Goal: Task Accomplishment & Management: Manage account settings

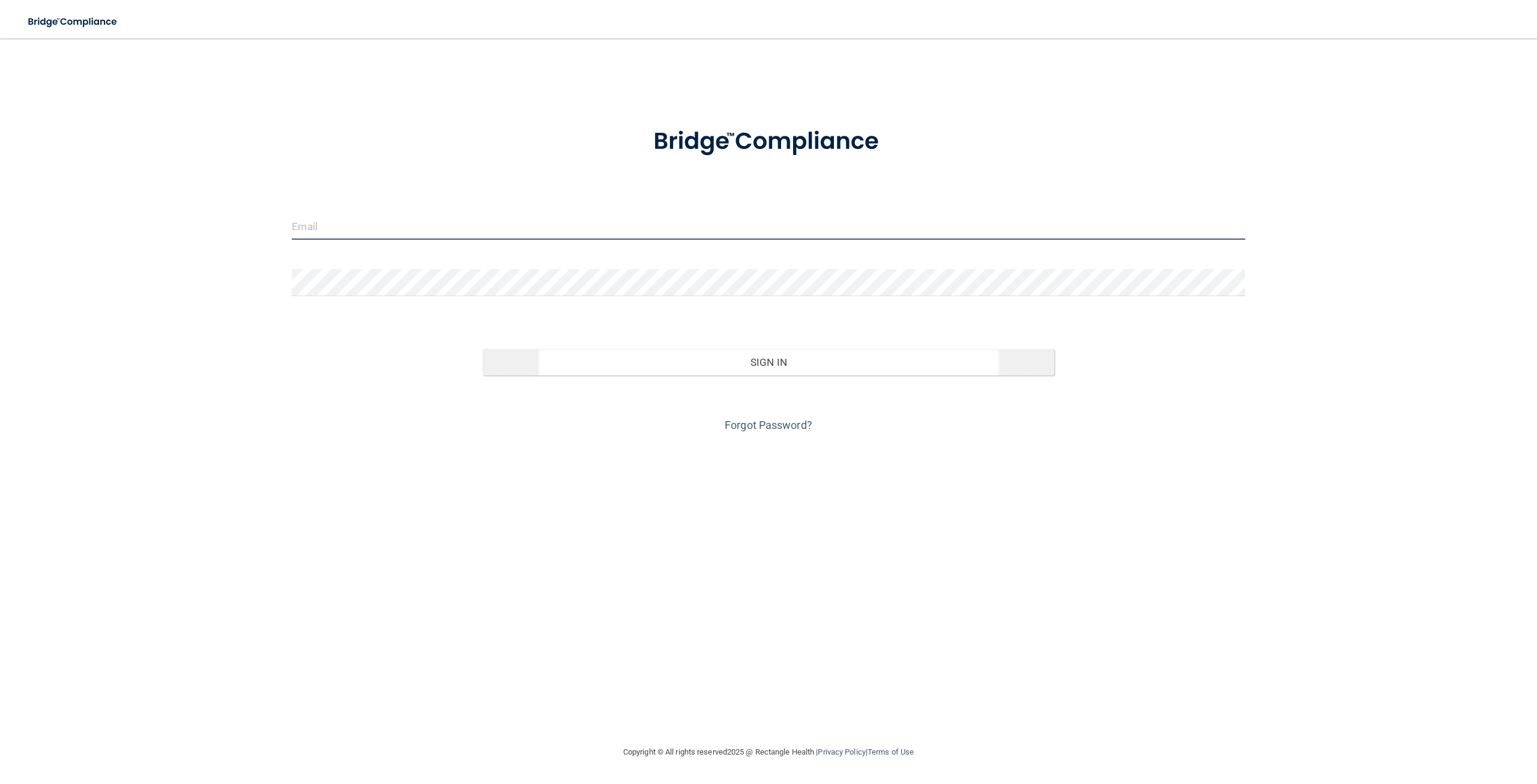
type input "[EMAIL_ADDRESS][DOMAIN_NAME]"
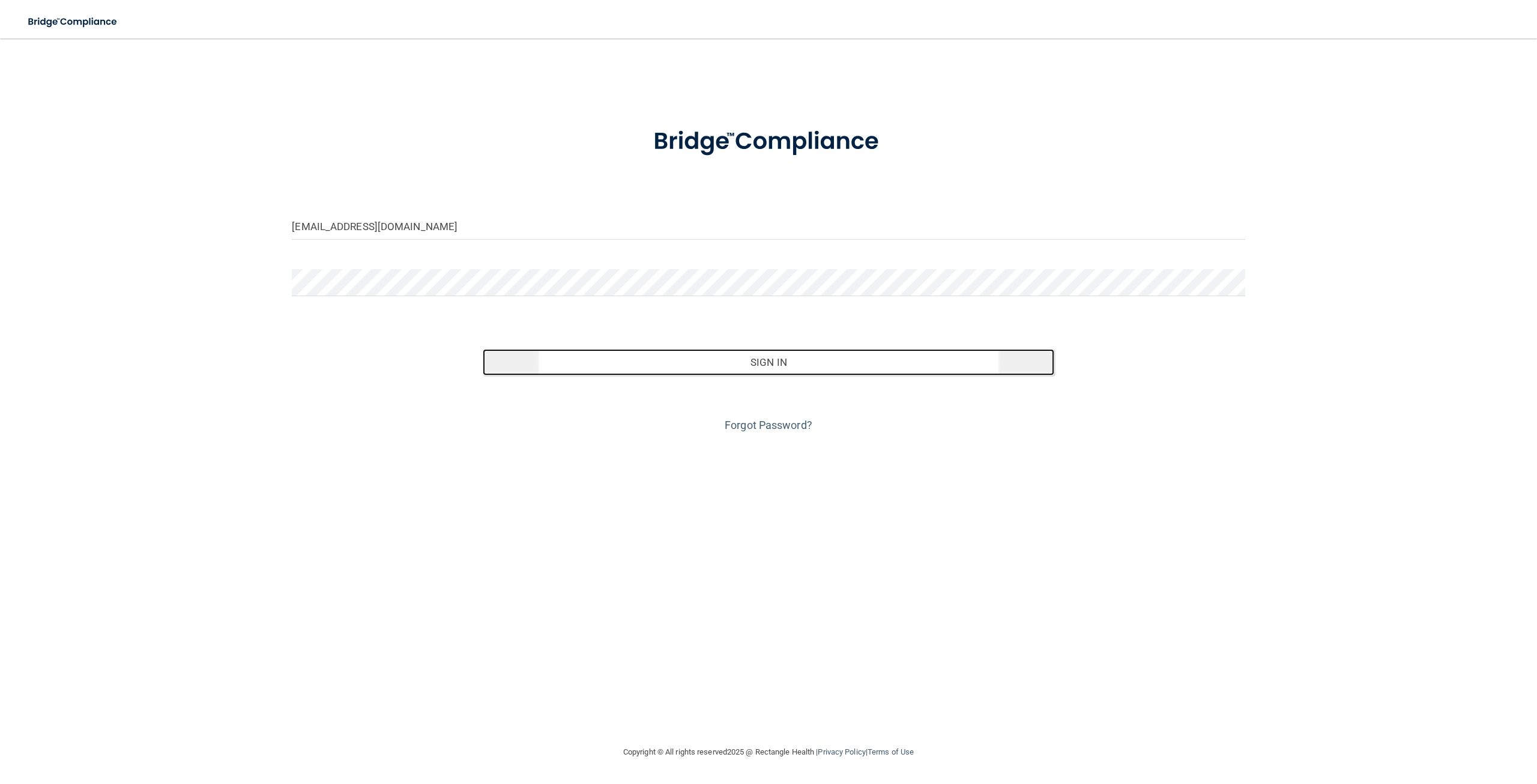
click at [701, 370] on button "Sign In" at bounding box center [768, 362] width 572 height 26
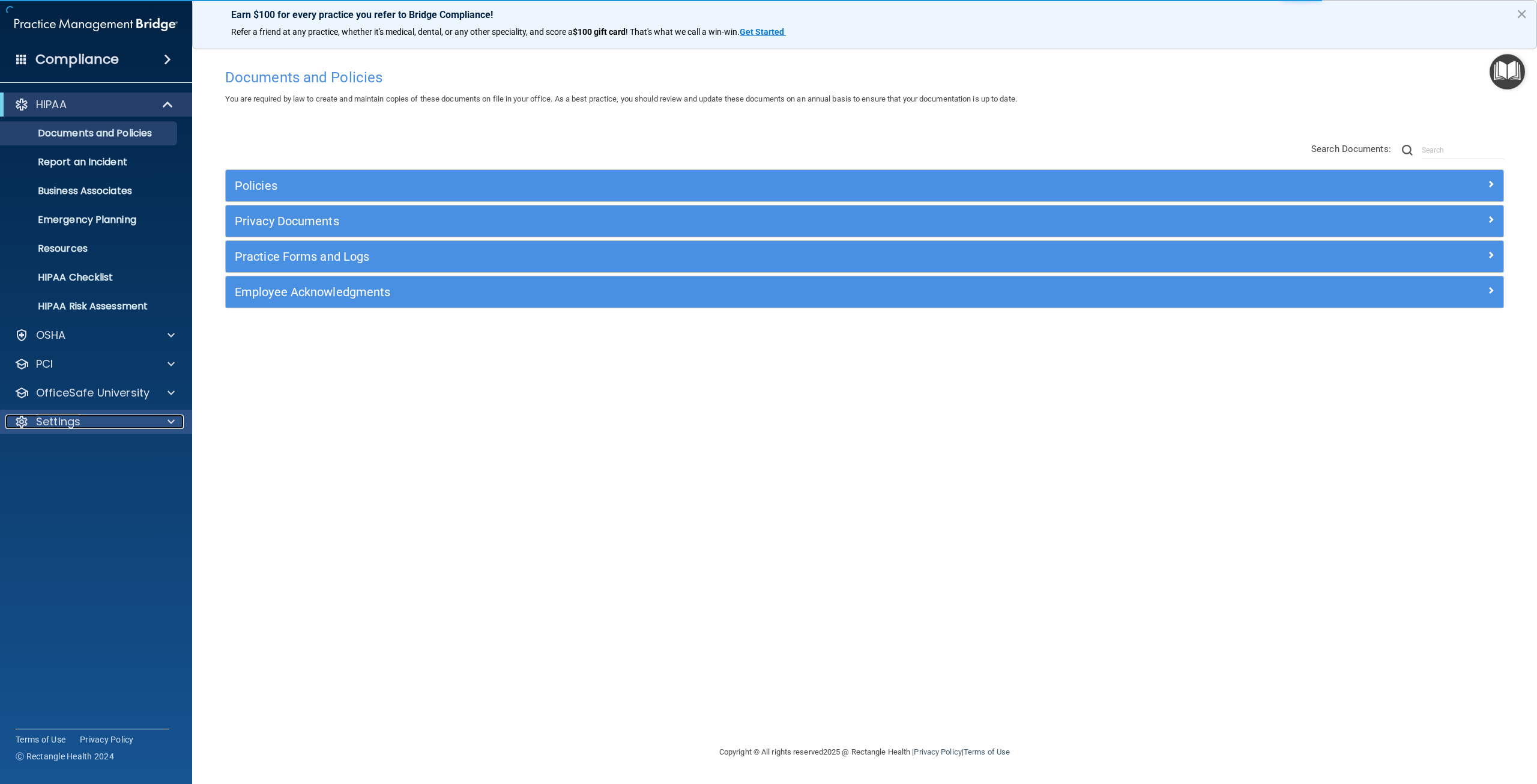
click at [78, 414] on p "Settings" at bounding box center [58, 421] width 45 height 15
click at [88, 511] on p "Services" at bounding box center [89, 508] width 164 height 12
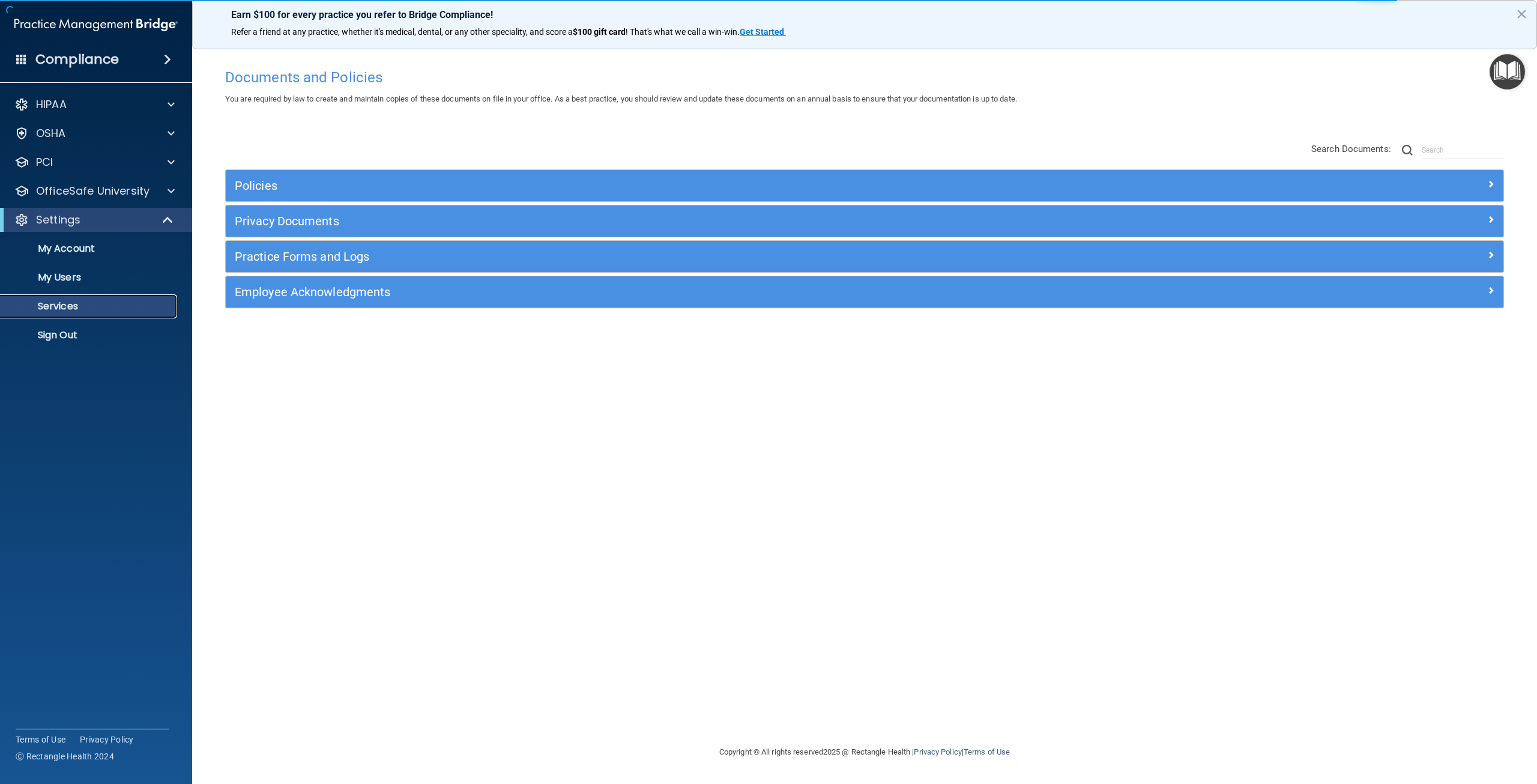
click at [64, 308] on p "Services" at bounding box center [89, 306] width 164 height 12
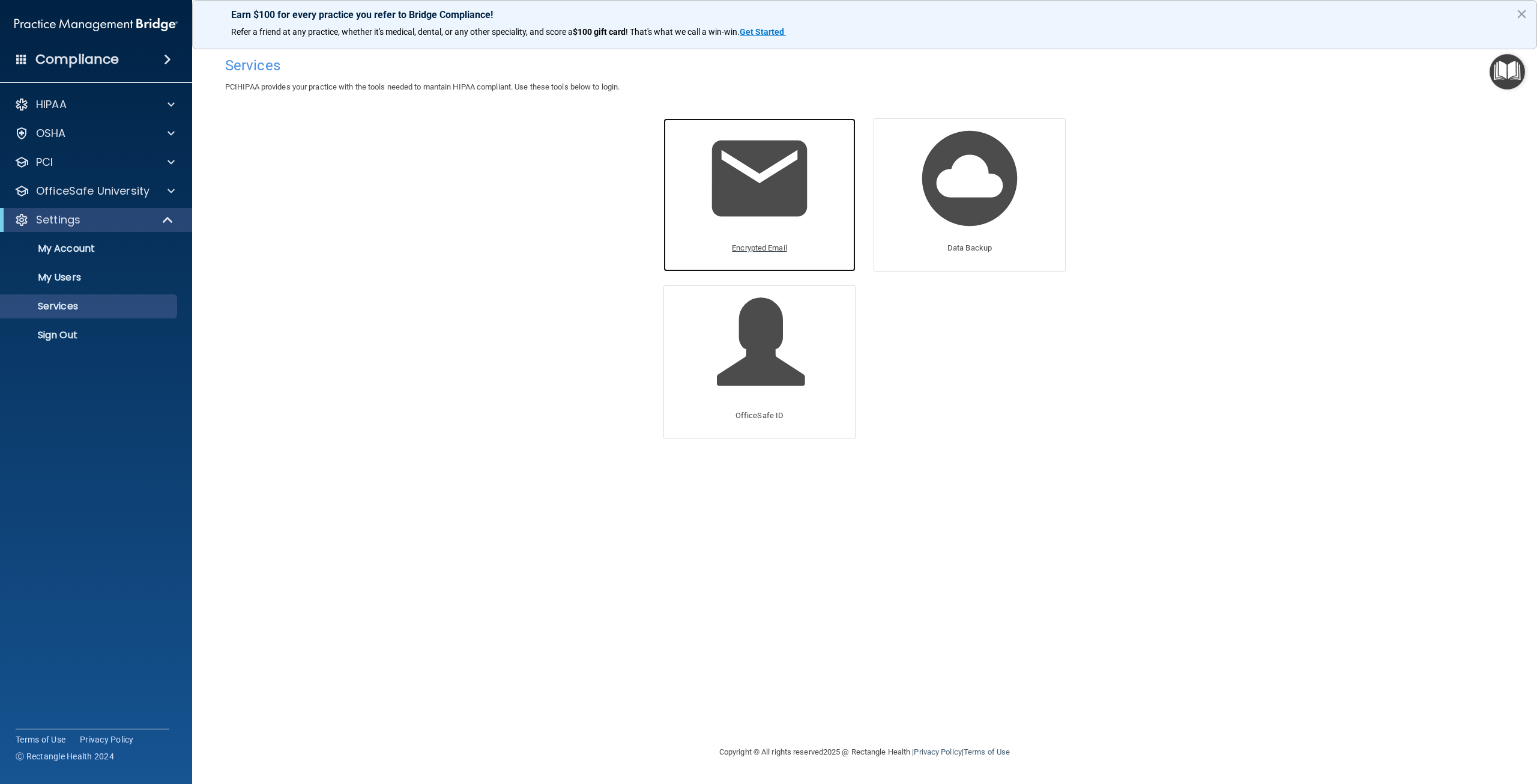
click at [784, 181] on img at bounding box center [759, 178] width 114 height 114
